Goal: Use online tool/utility: Utilize a website feature to perform a specific function

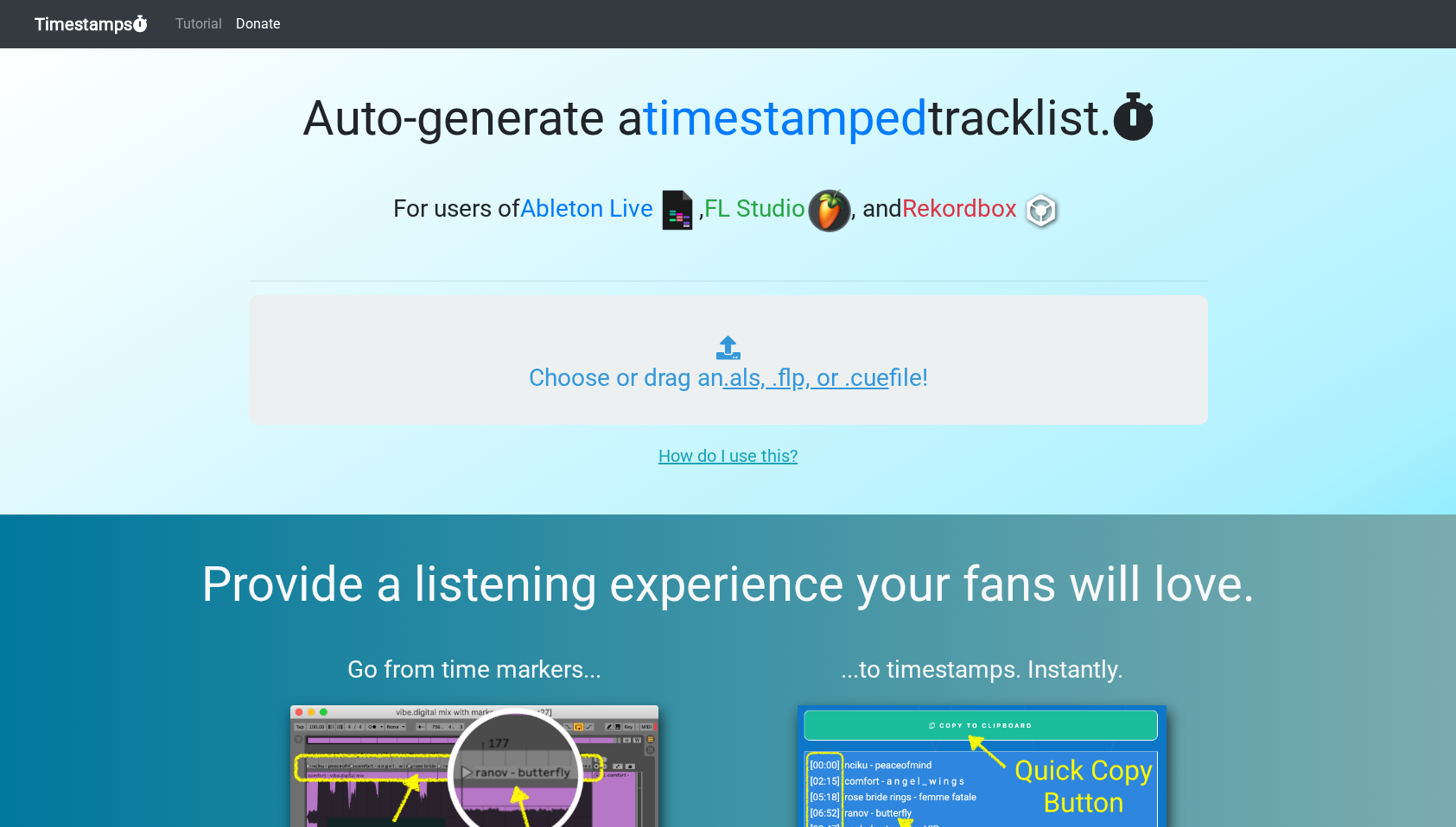
click at [663, 344] on input "Choose or drag an .als, .flp, or .cue file!" at bounding box center [728, 360] width 959 height 130
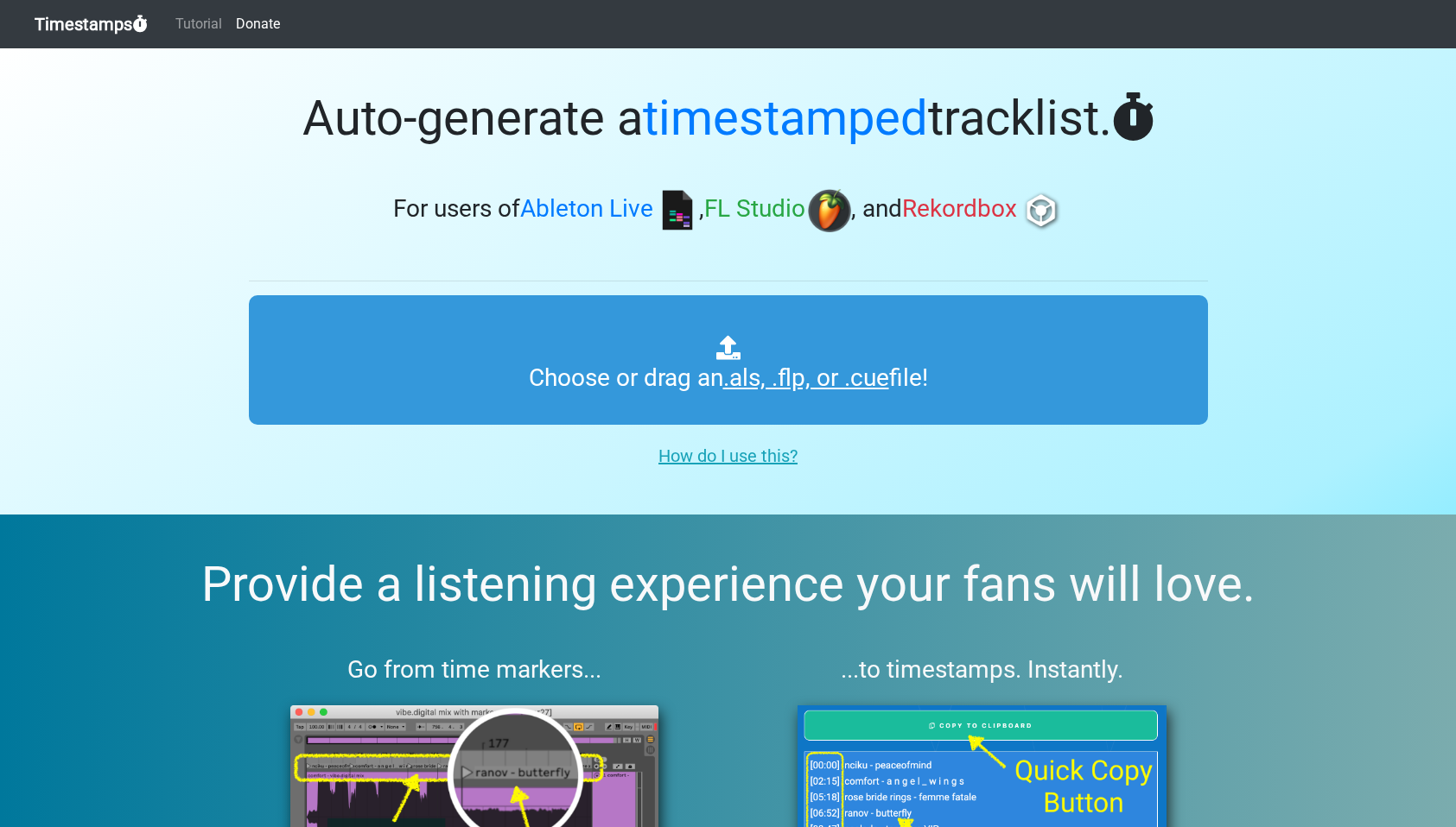
type input "C:\fakepath\DEADBEATS #345.als"
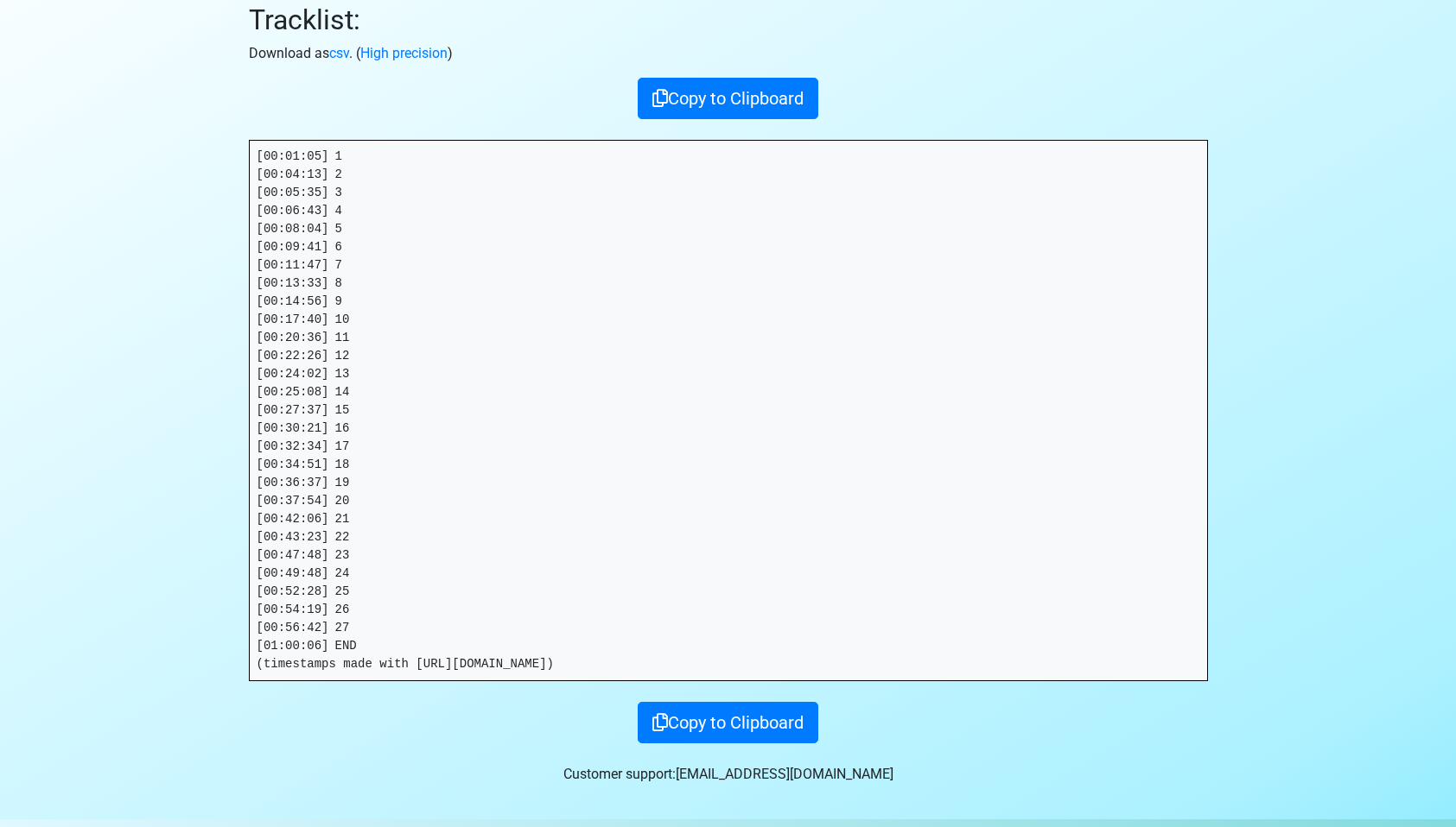
scroll to position [237, 0]
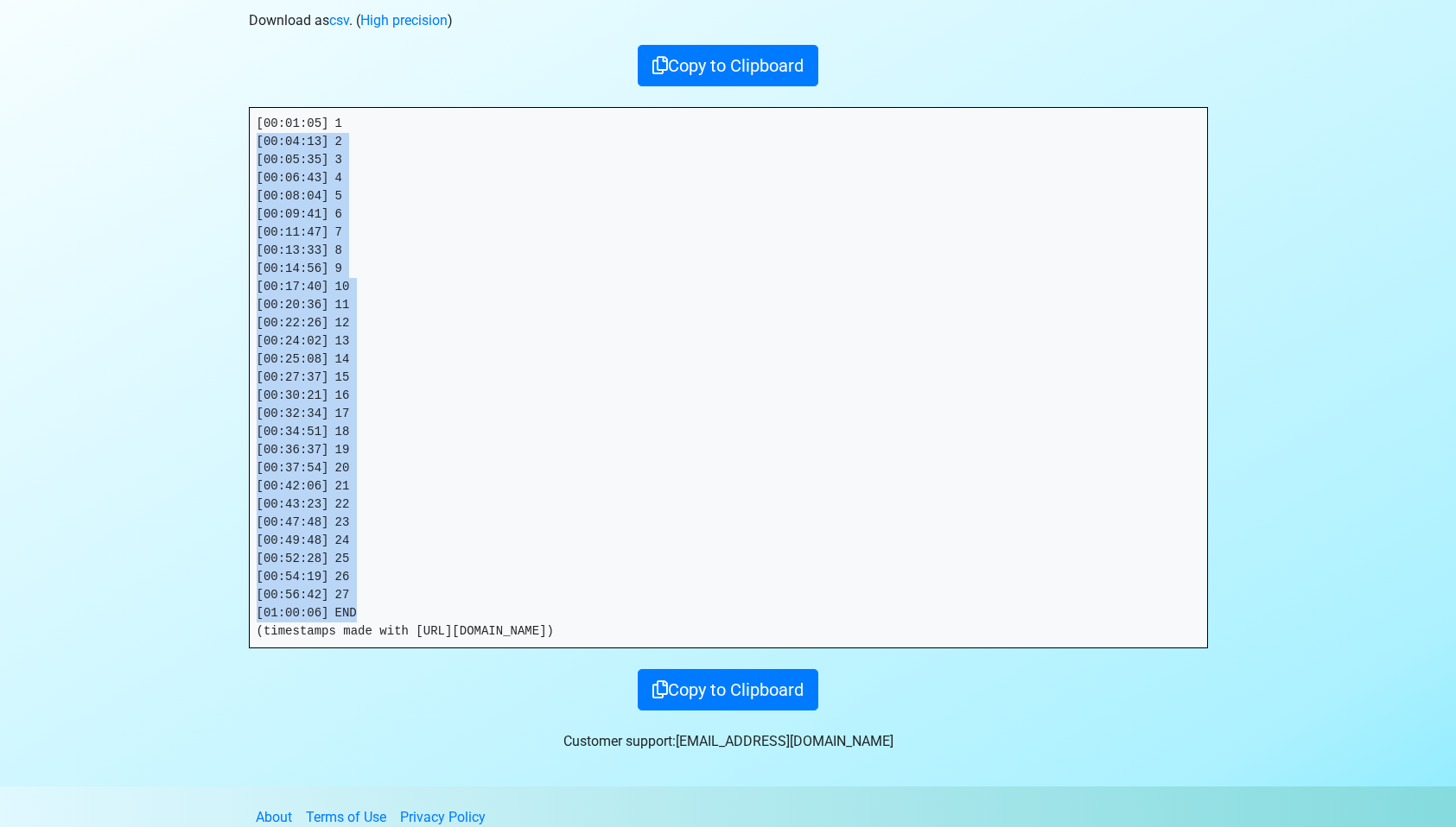
drag, startPoint x: 368, startPoint y: 604, endPoint x: 231, endPoint y: 149, distance: 475.2
click at [231, 149] on section "Thanks for using Timestamps! Tracklist: Download as csv . ( High precision ) Co…" at bounding box center [728, 299] width 1456 height 975
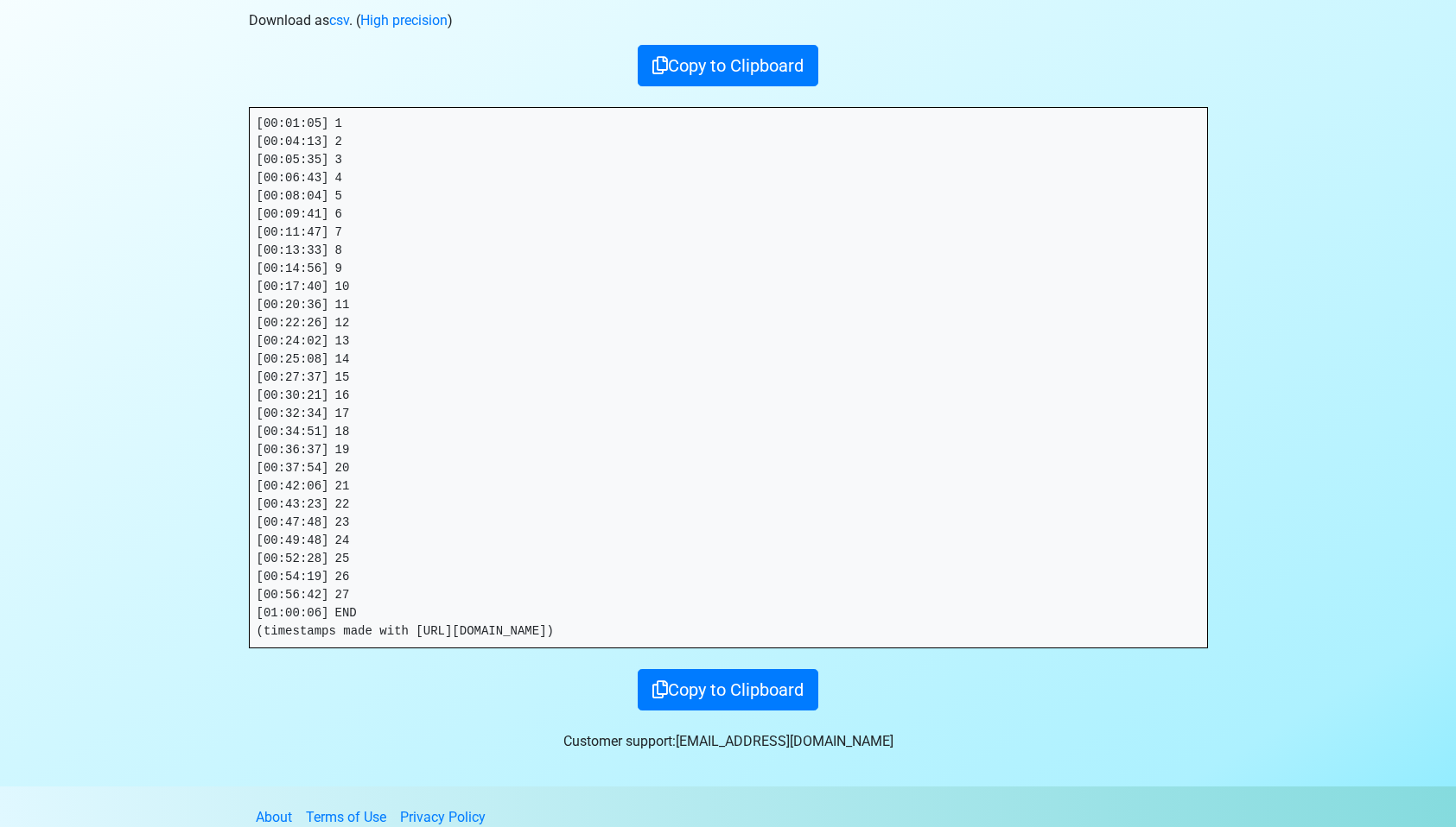
click at [386, 375] on pre "[00:01:05] 1 [00:04:13] 2 [00:05:35] 3 [00:06:43] 4 [00:08:04] 5 [00:09:41] 6 […" at bounding box center [728, 378] width 957 height 540
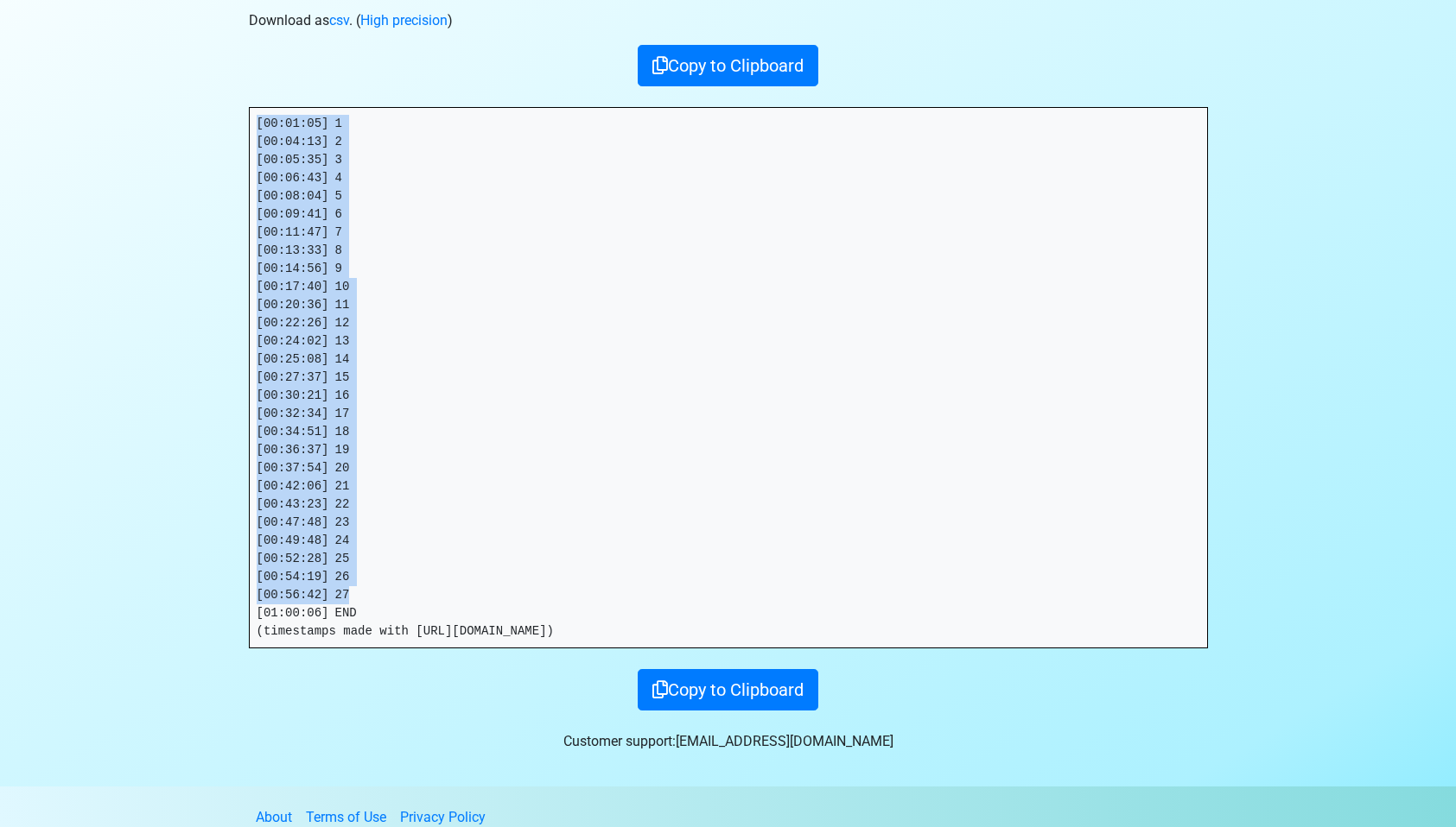
drag, startPoint x: 353, startPoint y: 590, endPoint x: 259, endPoint y: 117, distance: 482.2
click at [259, 117] on pre "[00:01:05] 1 [00:04:13] 2 [00:05:35] 3 [00:06:43] 4 [00:08:04] 5 [00:09:41] 6 […" at bounding box center [728, 378] width 957 height 540
copy pre "[00:01:05] 1 [00:04:13] 2 [00:05:35] 3 [00:06:43] 4 [00:08:04] 5 [00:09:41] 6 […"
